Goal: Task Accomplishment & Management: Manage account settings

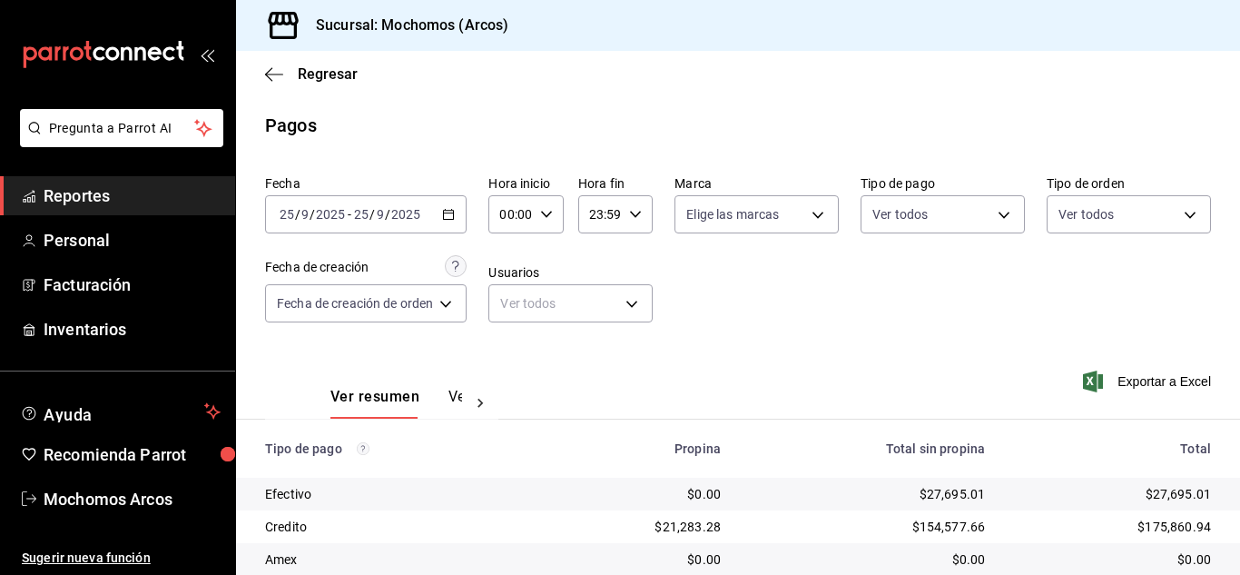
scroll to position [227, 0]
click at [445, 214] on icon "button" at bounding box center [448, 214] width 13 height 13
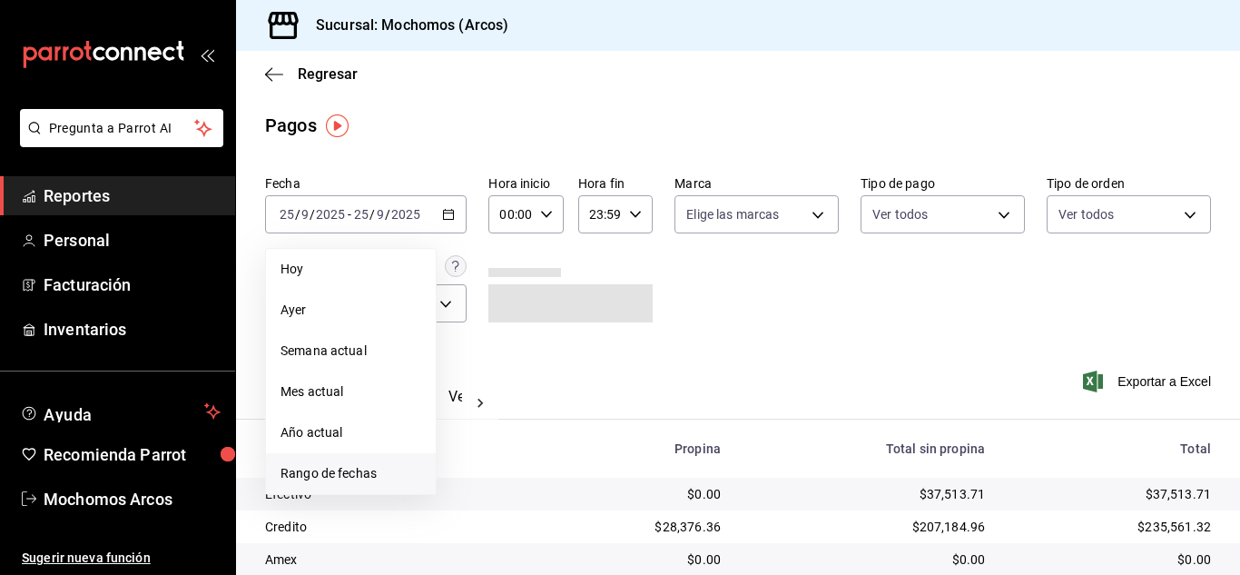
click at [350, 464] on span "Rango de fechas" at bounding box center [350, 473] width 141 height 19
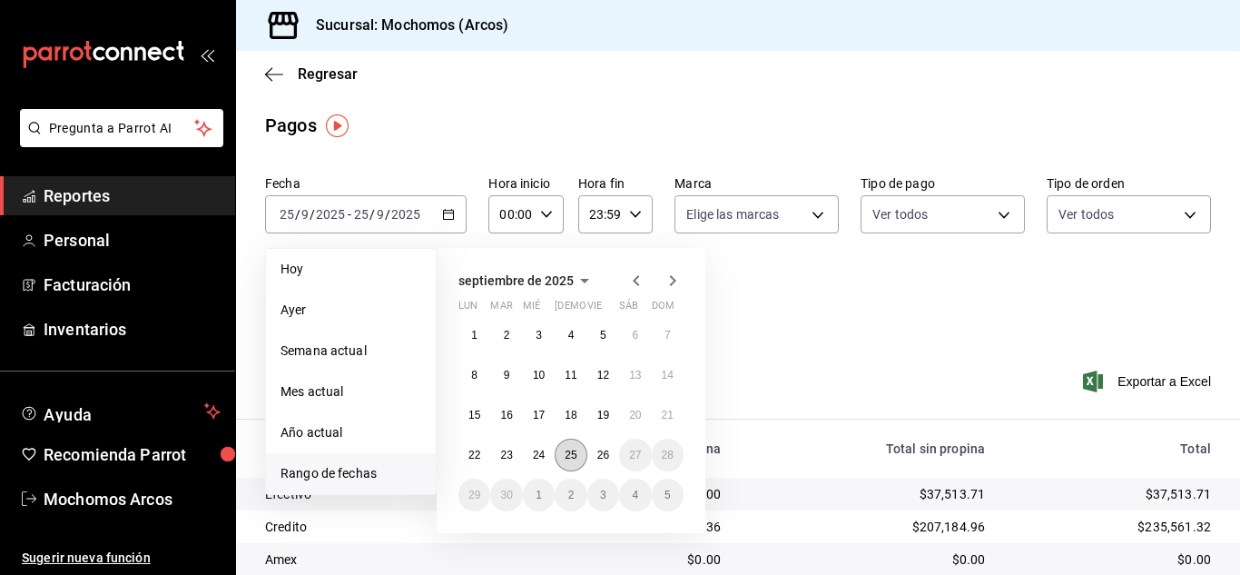
click at [570, 458] on abbr "25" at bounding box center [571, 454] width 12 height 13
click at [595, 458] on button "26" at bounding box center [603, 454] width 32 height 33
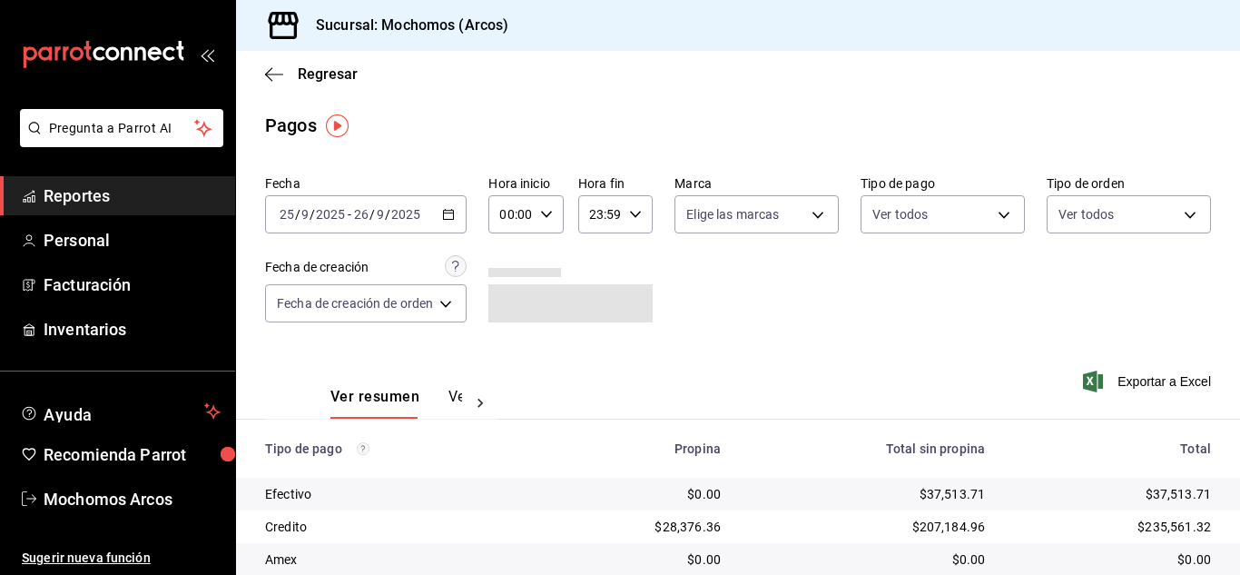
click at [535, 216] on div "00:00 Hora inicio" at bounding box center [525, 214] width 74 height 38
click at [511, 346] on button "10" at bounding box center [509, 333] width 29 height 36
type input "10:00"
click at [737, 327] on div at bounding box center [620, 287] width 1240 height 575
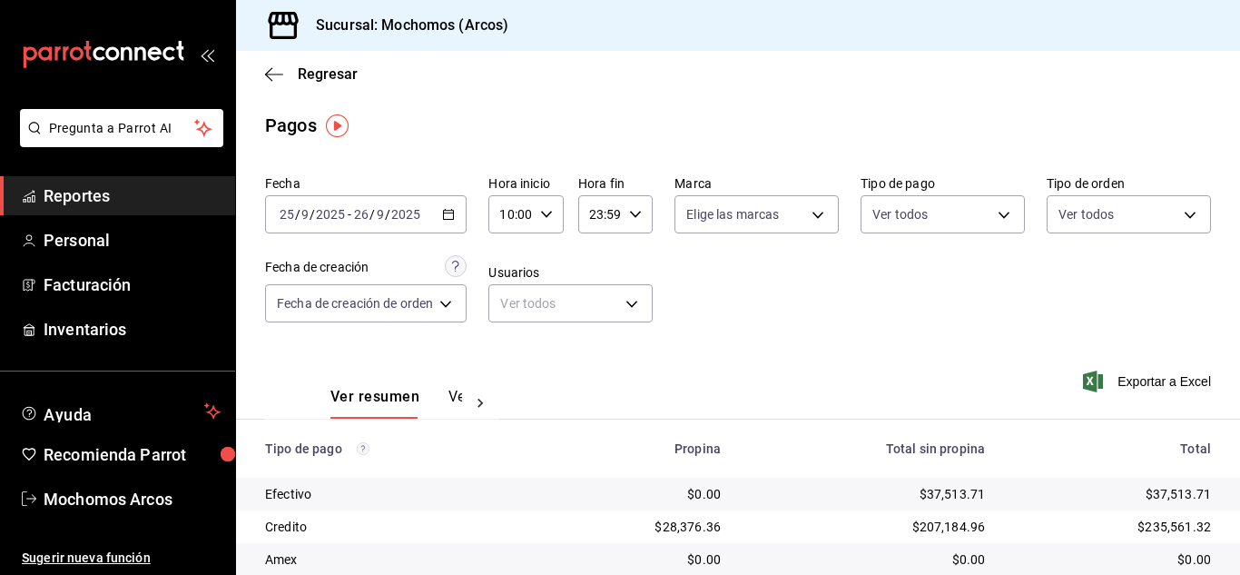
click at [865, 410] on div "Ver resumen Ver pagos Exportar a Excel" at bounding box center [738, 392] width 1004 height 96
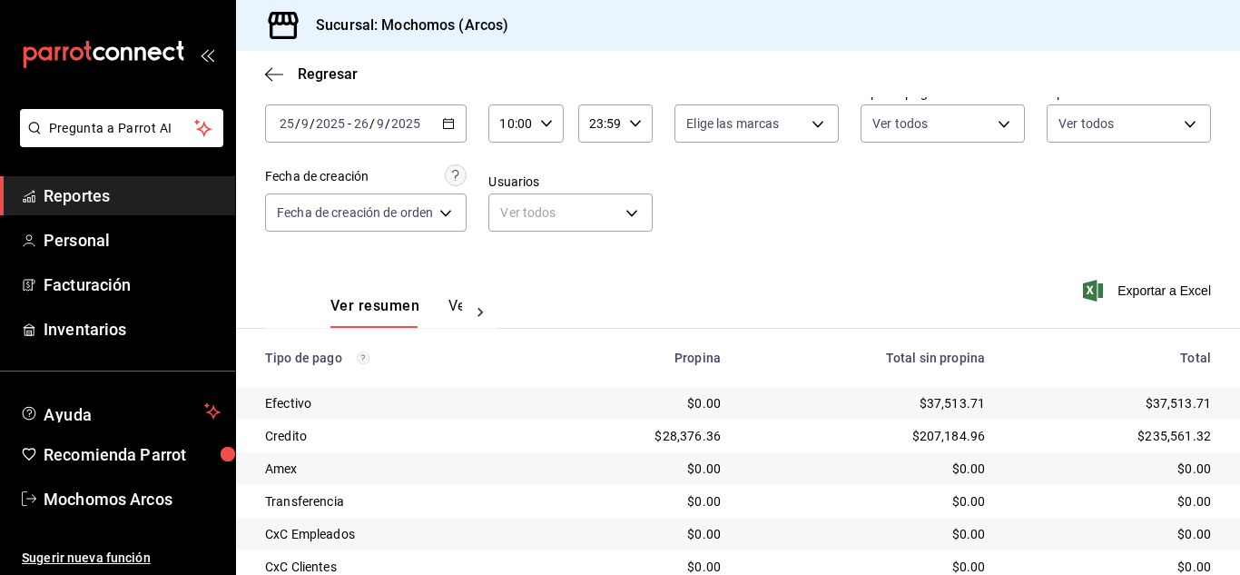
scroll to position [227, 0]
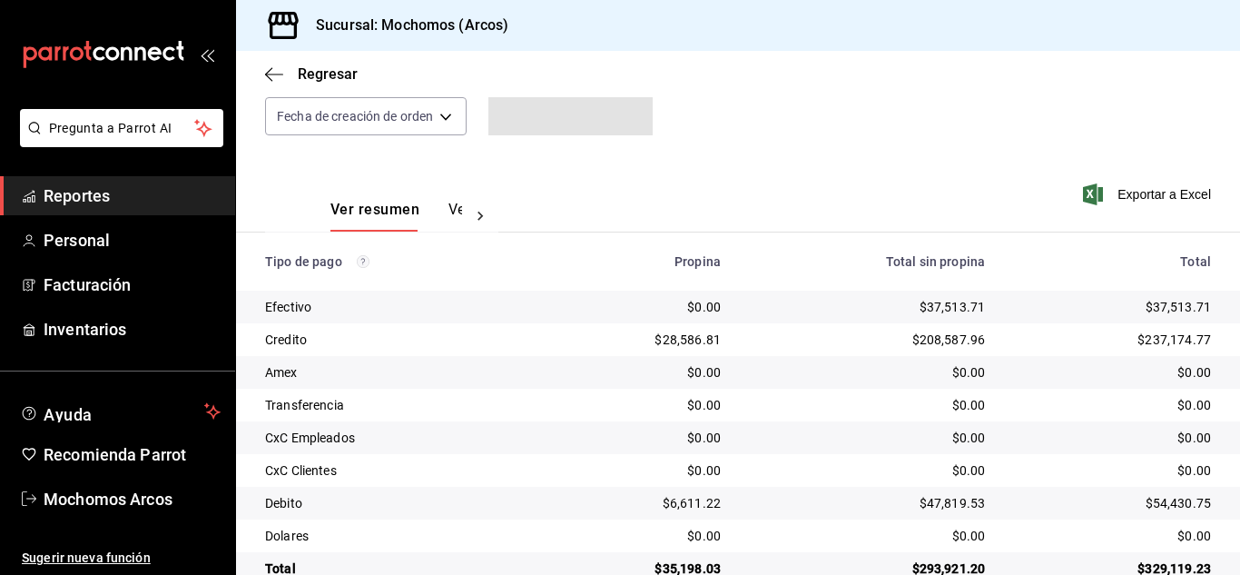
scroll to position [227, 0]
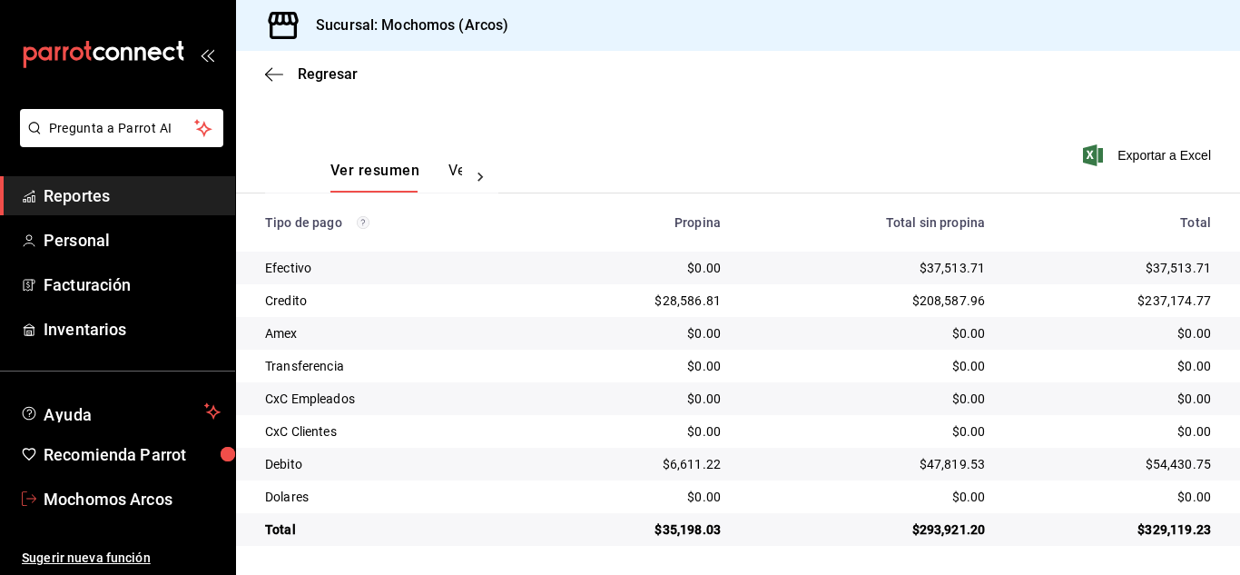
click at [140, 497] on span "Mochomos Arcos" at bounding box center [132, 498] width 177 height 25
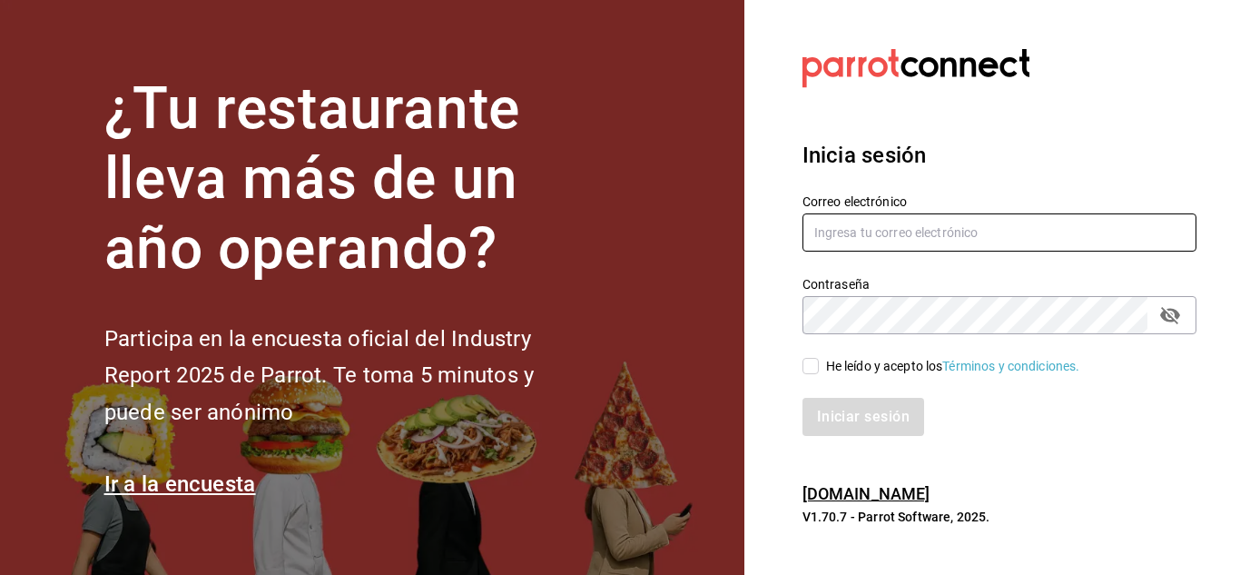
type input "[EMAIL_ADDRESS][DOMAIN_NAME]"
